Goal: Task Accomplishment & Management: Manage account settings

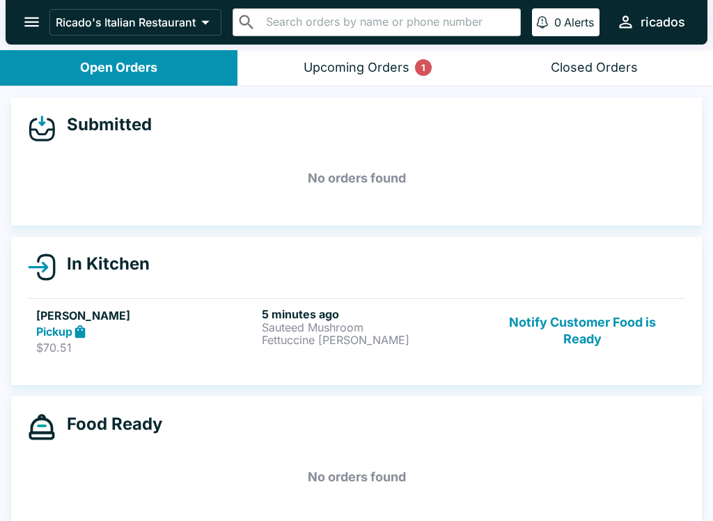
click at [325, 325] on p "Sauteed Mushroom" at bounding box center [372, 327] width 220 height 13
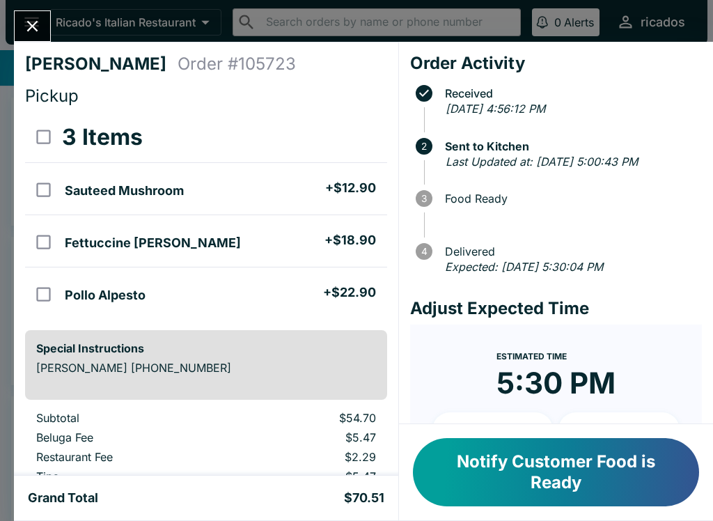
click at [34, 15] on button "Close" at bounding box center [33, 26] width 36 height 30
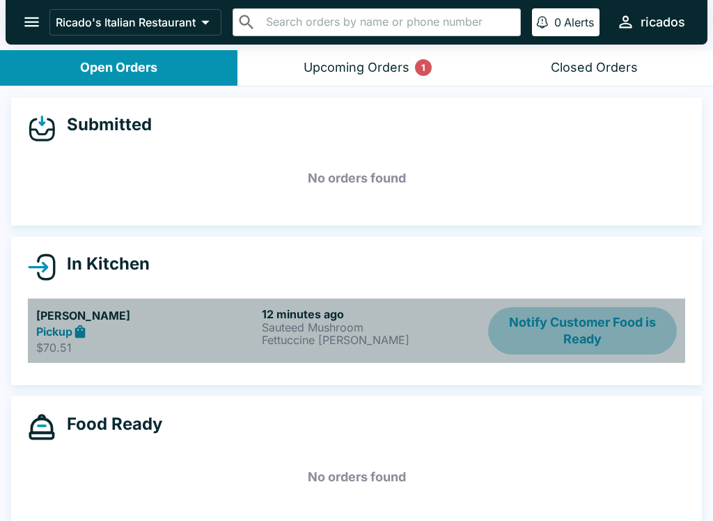
click at [579, 321] on button "Notify Customer Food is Ready" at bounding box center [582, 331] width 189 height 48
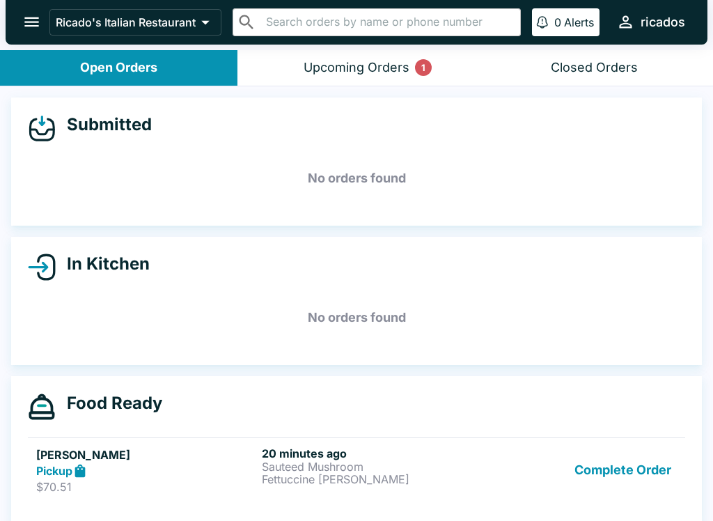
click at [368, 57] on button "Upcoming Orders 1" at bounding box center [355, 68] width 237 height 36
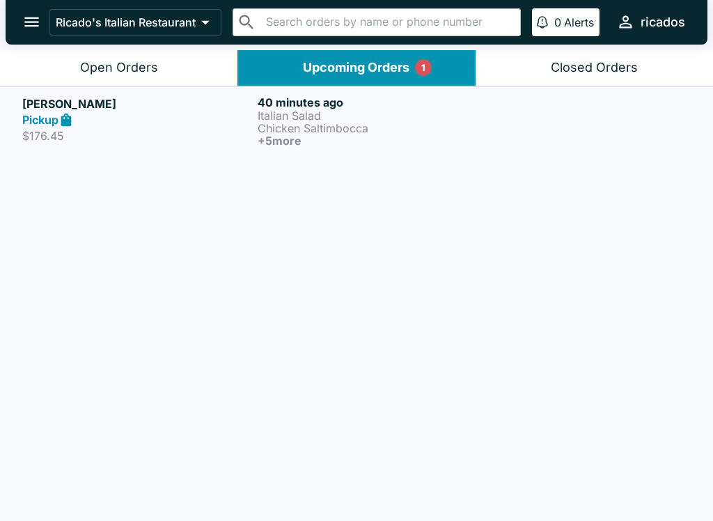
scroll to position [2, 0]
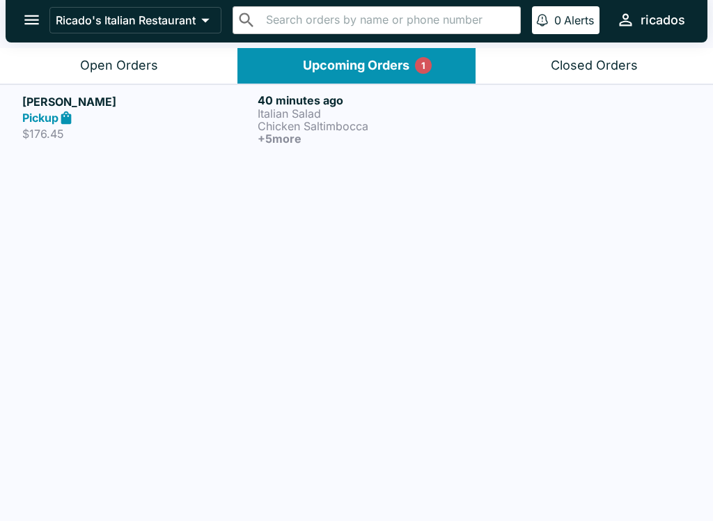
click at [136, 81] on button "Open Orders" at bounding box center [118, 66] width 237 height 36
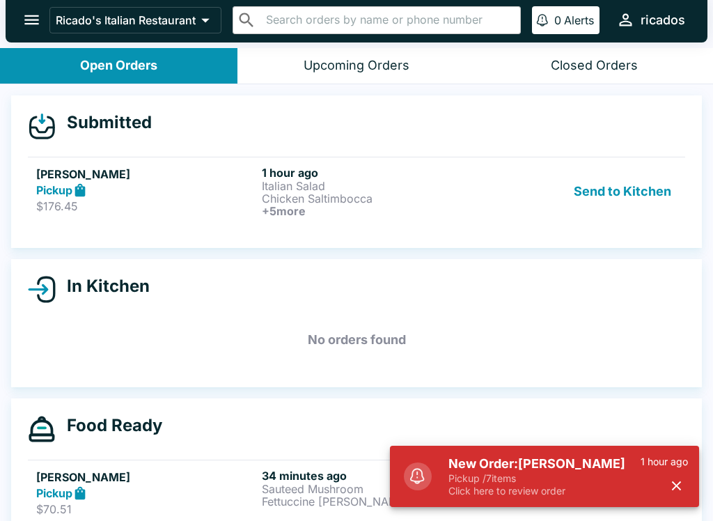
scroll to position [0, 0]
click at [633, 199] on button "Send to Kitchen" at bounding box center [622, 192] width 109 height 52
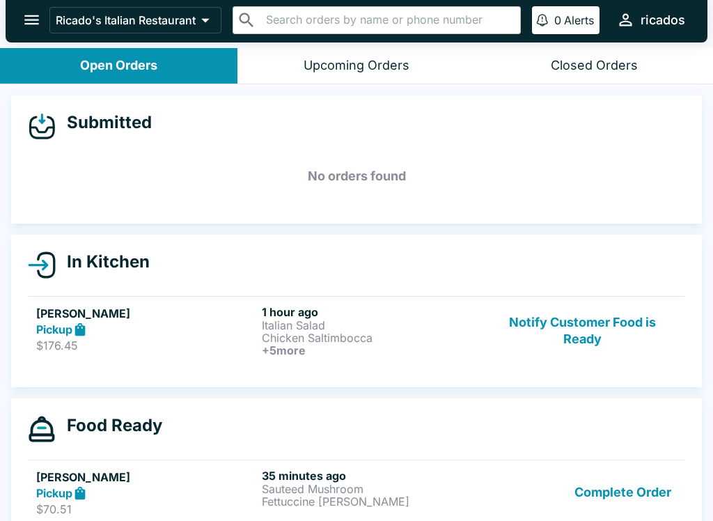
click at [634, 492] on button "Complete Order" at bounding box center [623, 493] width 108 height 48
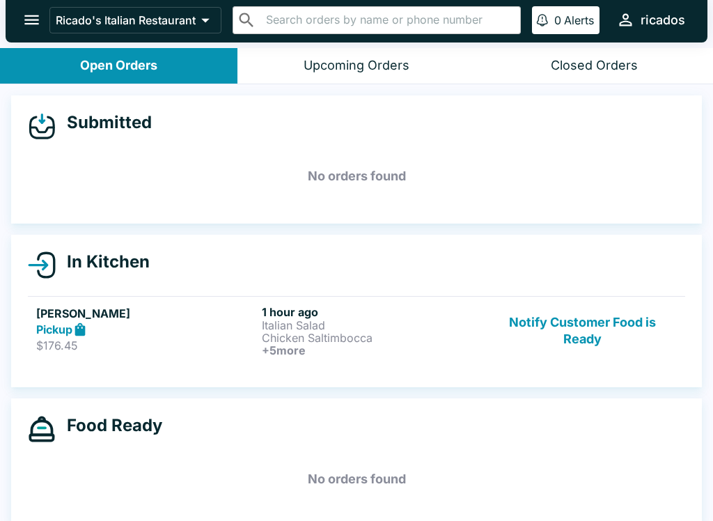
click at [244, 328] on div "Pickup" at bounding box center [146, 330] width 220 height 16
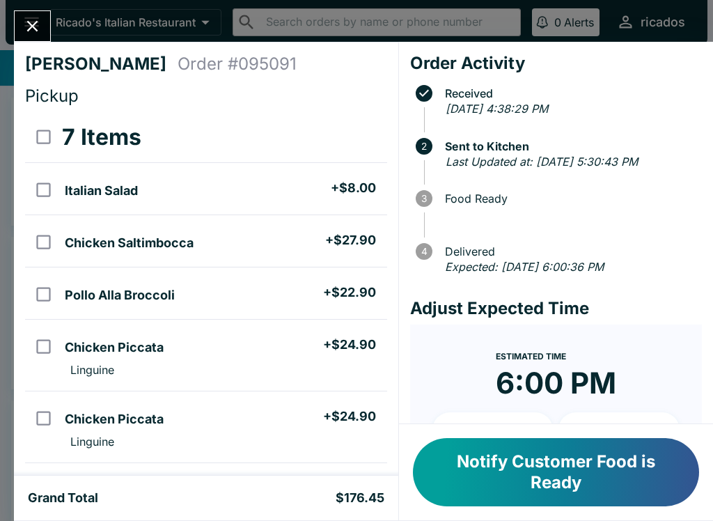
click at [638, 472] on button "Notify Customer Food is Ready" at bounding box center [556, 472] width 286 height 68
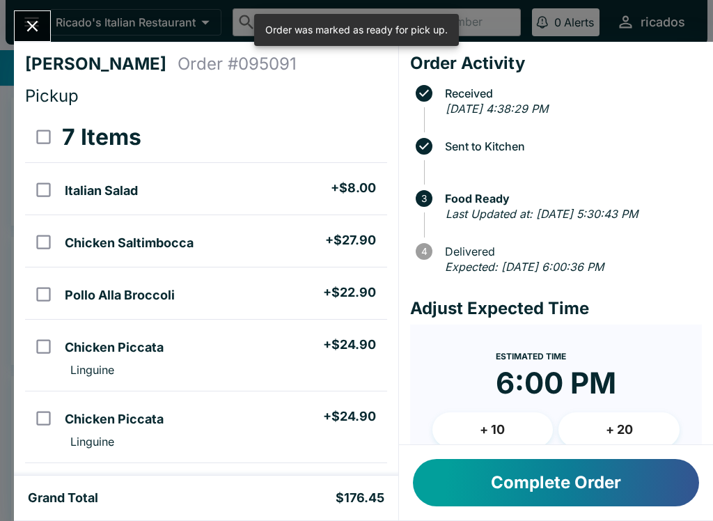
click at [31, 22] on icon "Close" at bounding box center [32, 26] width 19 height 19
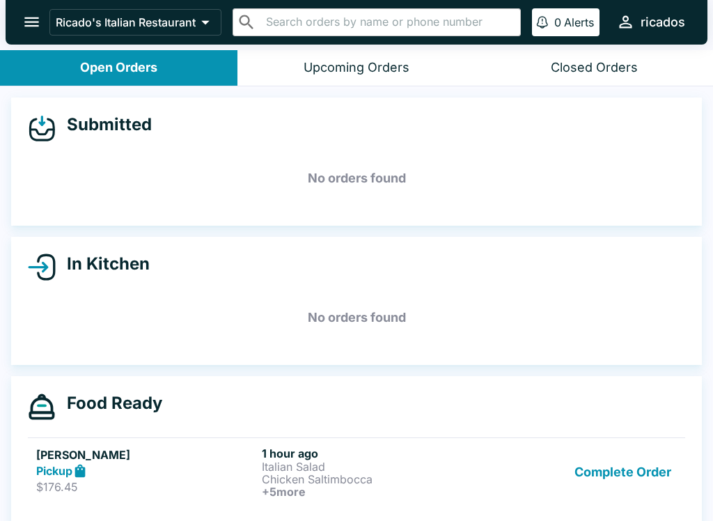
click at [603, 474] on button "Complete Order" at bounding box center [623, 472] width 108 height 52
